Goal: Task Accomplishment & Management: Use online tool/utility

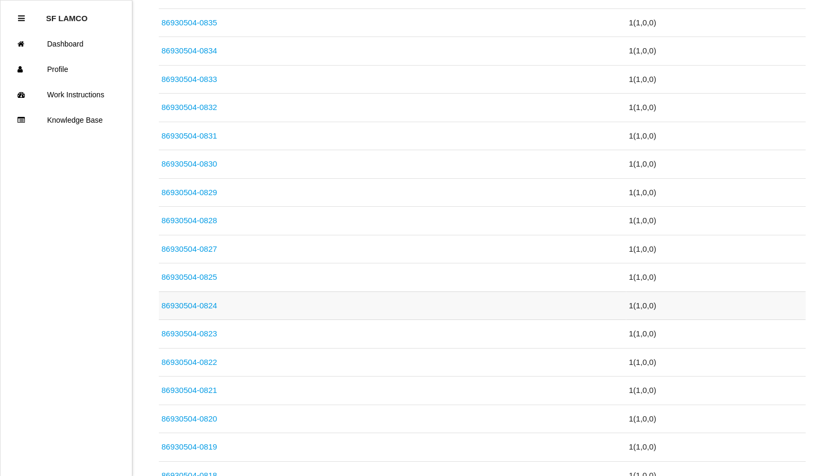
scroll to position [529, 0]
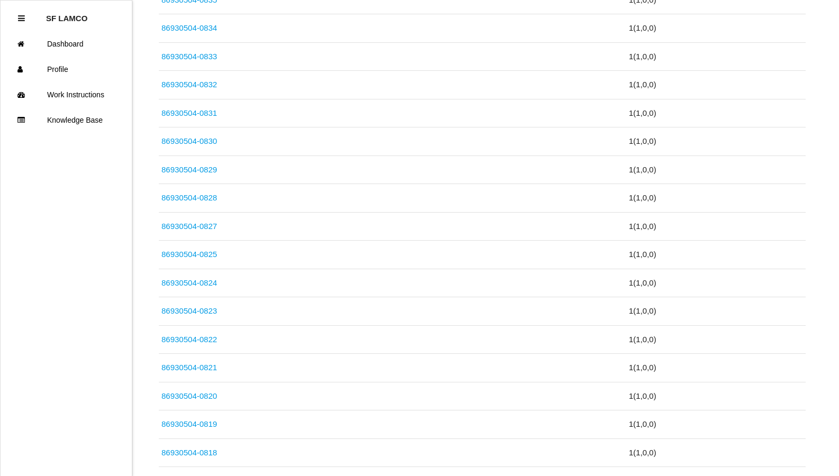
click at [215, 281] on link "86930504-0824" at bounding box center [189, 282] width 56 height 9
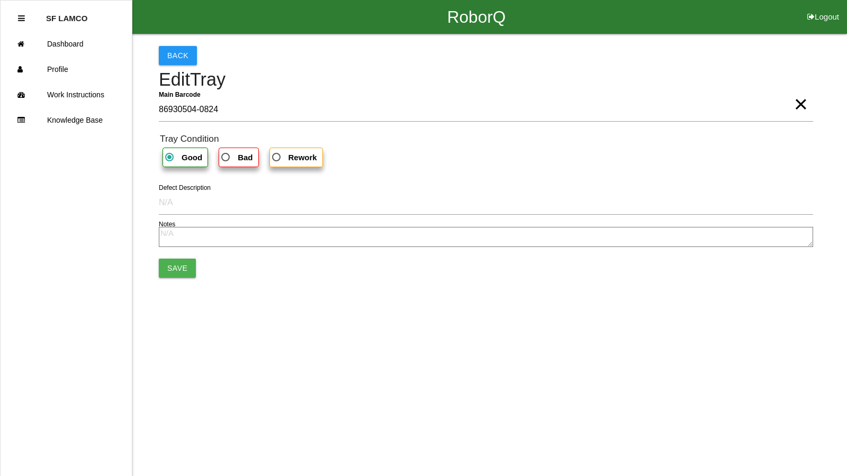
click at [241, 162] on span "Bad" at bounding box center [235, 157] width 33 height 13
click at [226, 158] on input "Bad" at bounding box center [222, 154] width 7 height 7
radio input "true"
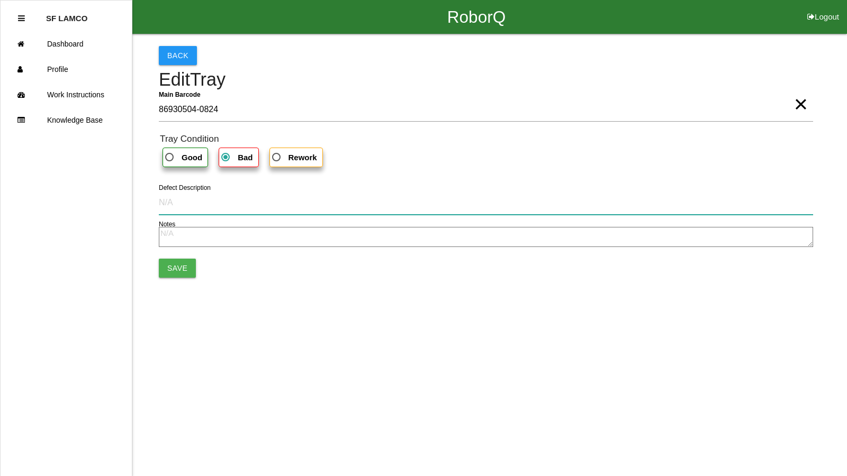
click at [214, 202] on input "Defect Description" at bounding box center [486, 202] width 654 height 24
type input "cut into part"
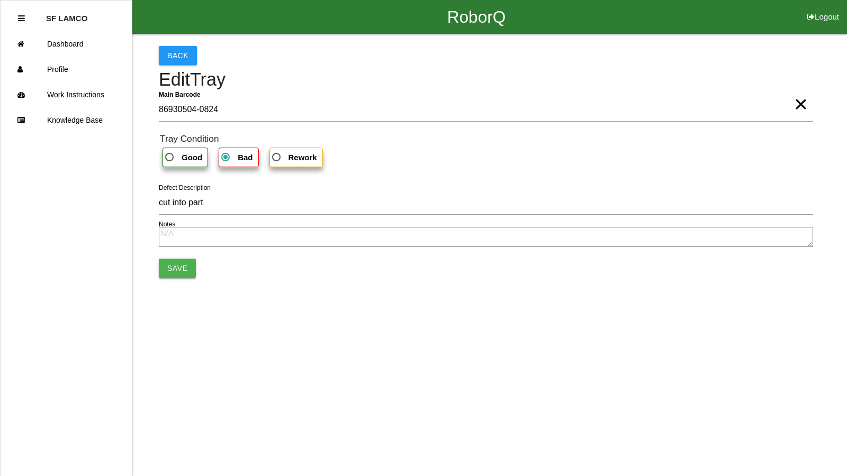
drag, startPoint x: 211, startPoint y: 257, endPoint x: 186, endPoint y: 258, distance: 24.4
click at [186, 258] on form "Main Barcode 86930504-0824 × Tray Condition Good Bad Rework cut into part Defec…" at bounding box center [486, 187] width 654 height 180
drag, startPoint x: 186, startPoint y: 258, endPoint x: 157, endPoint y: 261, distance: 29.2
click at [157, 261] on div "Back Edit Tray Main Barcode 86930504-0824 × Tray Condition Good Bad Rework cut …" at bounding box center [423, 162] width 847 height 256
click at [164, 262] on button "Save" at bounding box center [177, 268] width 37 height 19
